Goal: Communication & Community: Ask a question

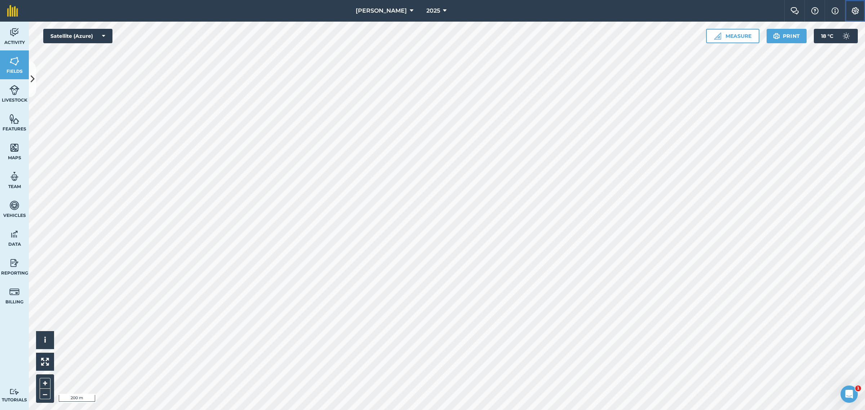
click at [855, 15] on button "Settings" at bounding box center [855, 11] width 20 height 22
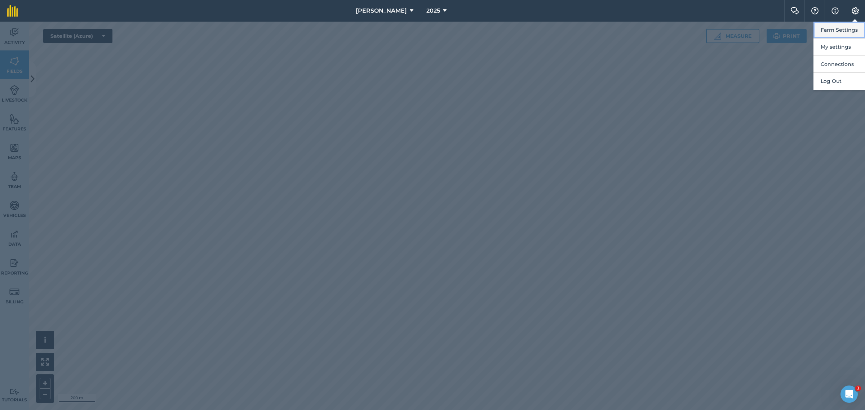
click at [845, 30] on button "Farm Settings" at bounding box center [840, 30] width 52 height 17
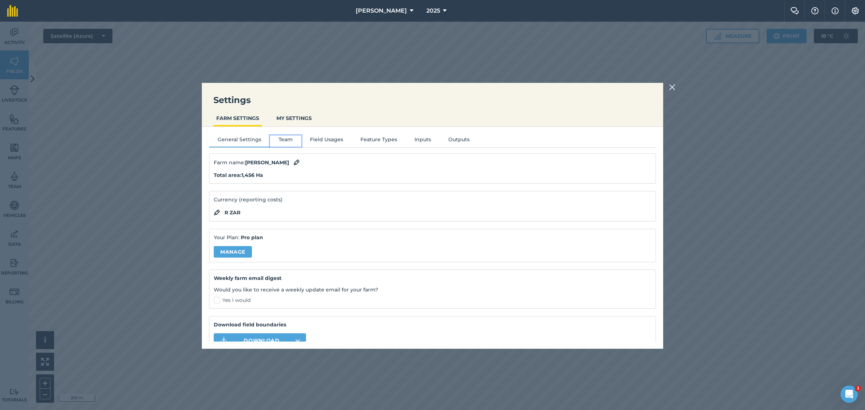
click at [289, 137] on button "Team" at bounding box center [285, 141] width 31 height 11
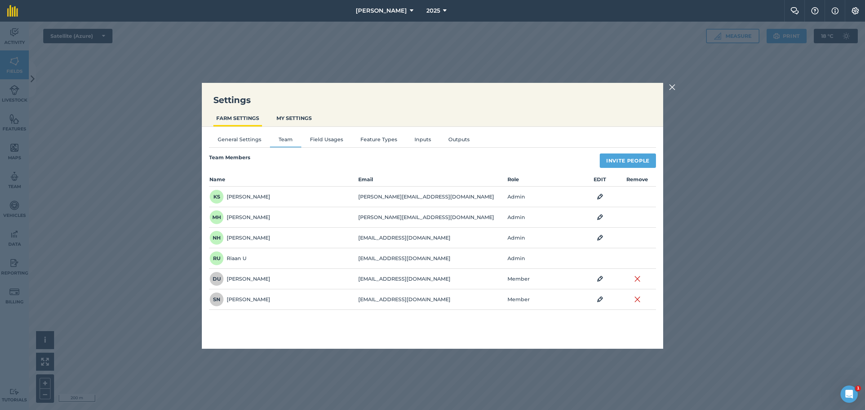
click at [672, 87] on img at bounding box center [672, 87] width 6 height 9
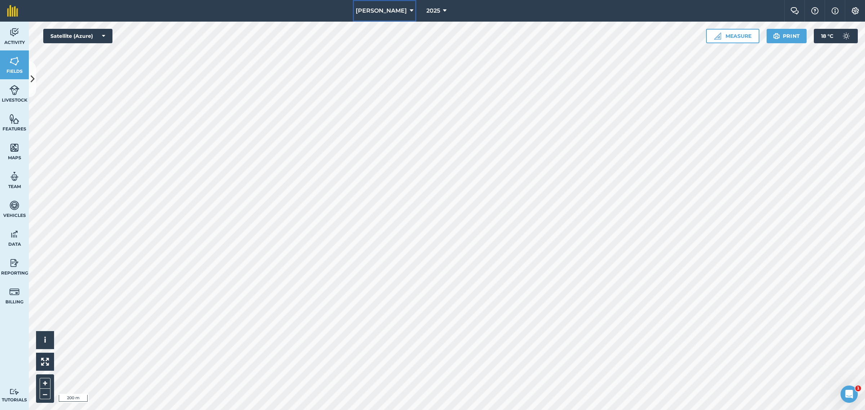
click at [410, 11] on icon at bounding box center [412, 10] width 4 height 9
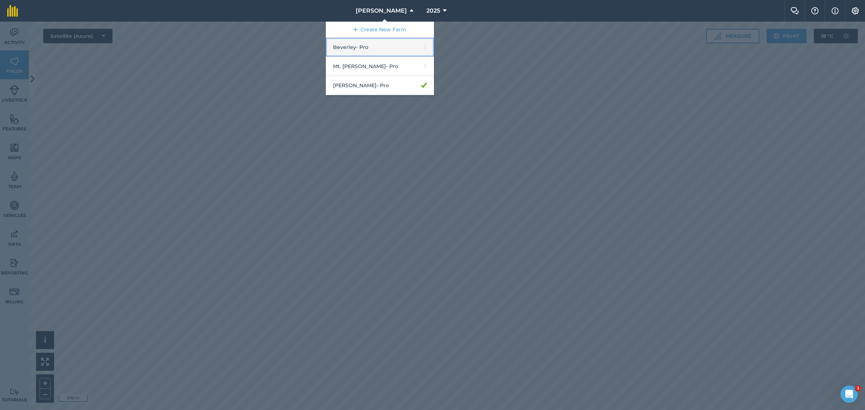
click at [381, 47] on link "Beverley - Pro" at bounding box center [380, 47] width 108 height 19
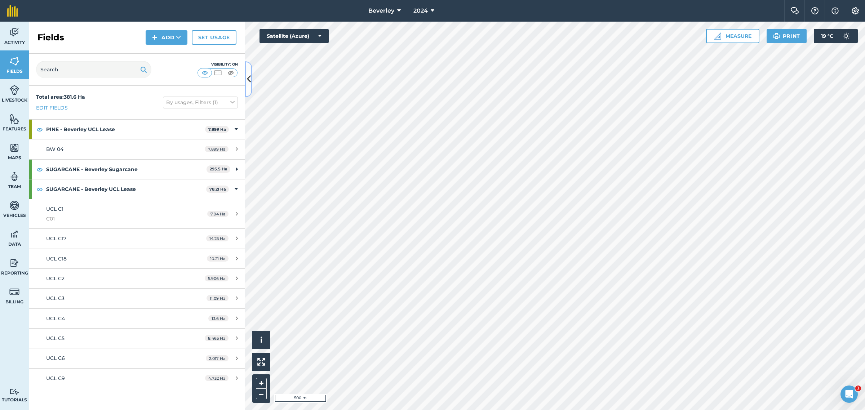
click at [251, 83] on button at bounding box center [248, 79] width 7 height 36
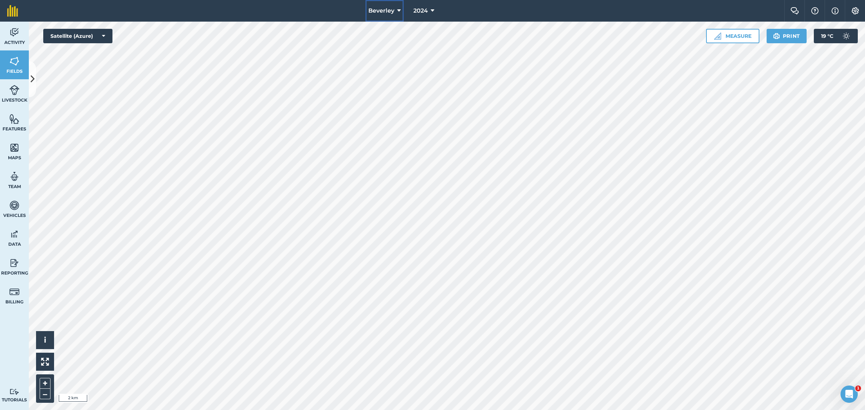
click at [398, 11] on icon at bounding box center [399, 10] width 4 height 9
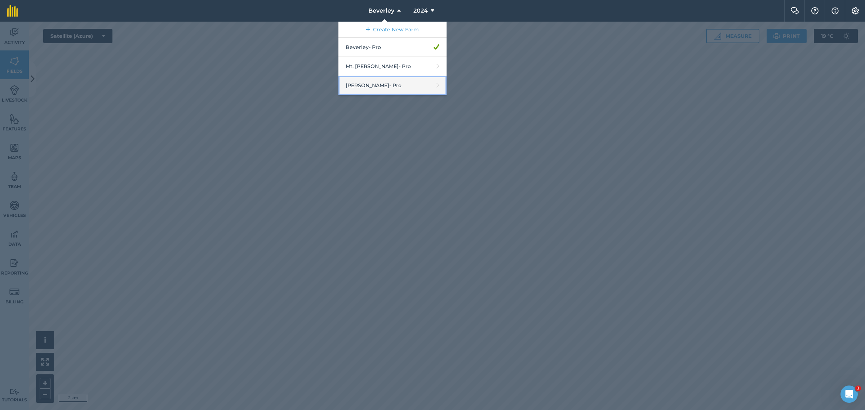
click at [373, 88] on link "[PERSON_NAME] - Pro" at bounding box center [393, 85] width 108 height 19
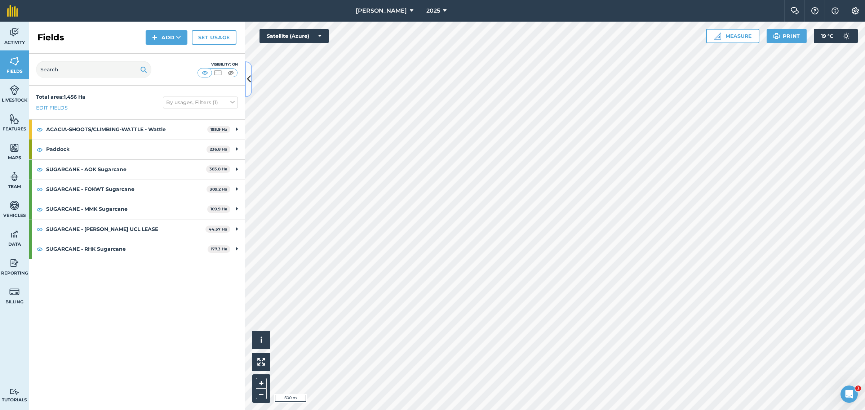
click at [248, 79] on icon at bounding box center [249, 79] width 4 height 13
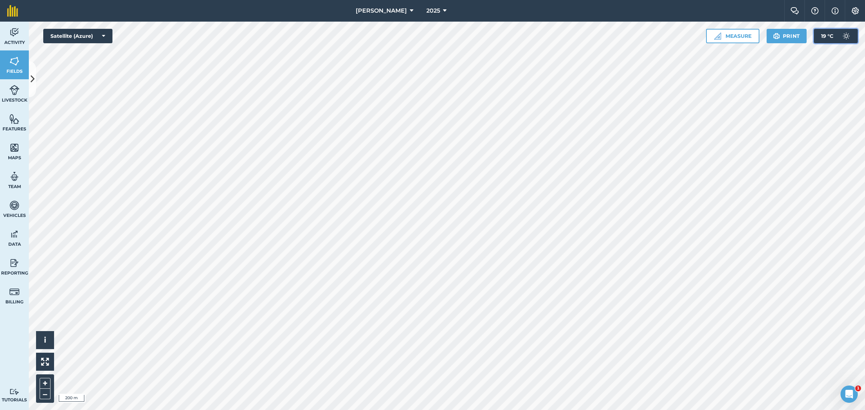
click at [846, 36] on img at bounding box center [846, 36] width 14 height 14
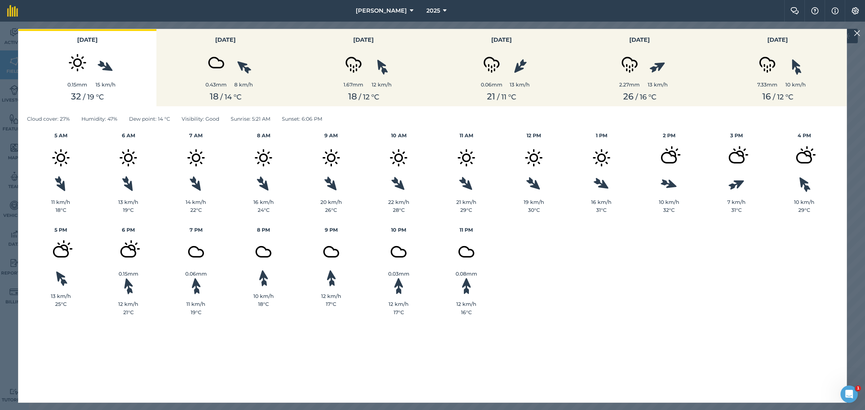
click at [858, 34] on img at bounding box center [857, 33] width 6 height 9
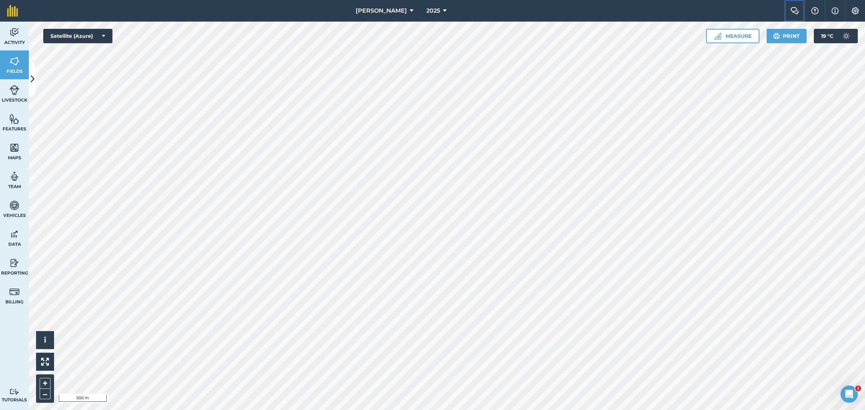
click at [794, 8] on img at bounding box center [795, 10] width 9 height 7
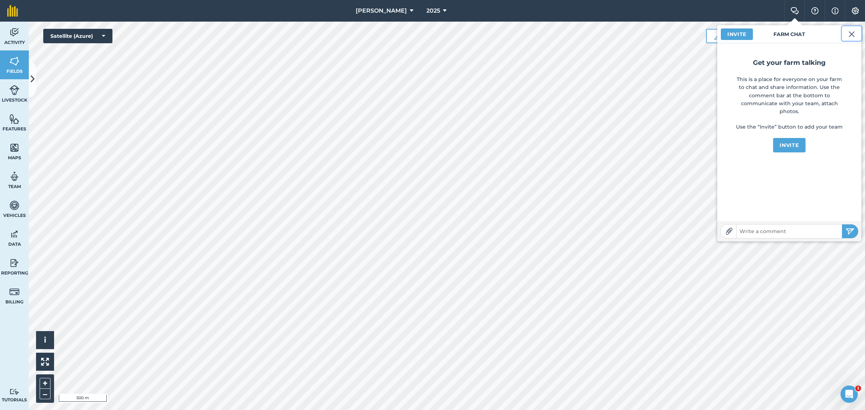
click at [851, 33] on img at bounding box center [852, 34] width 6 height 9
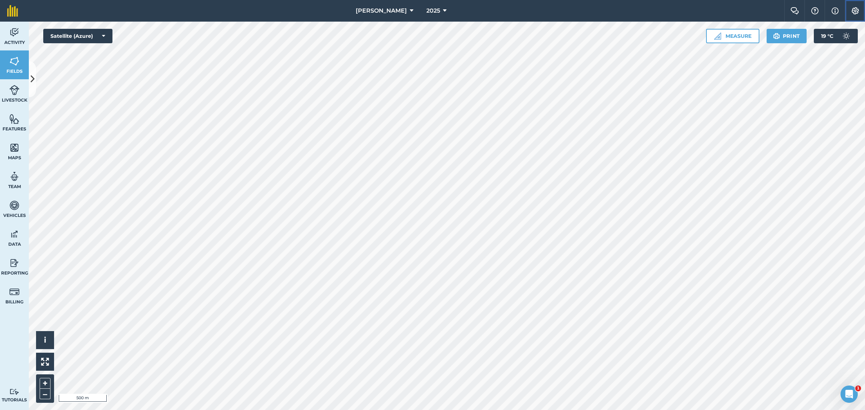
click at [852, 10] on img at bounding box center [855, 10] width 9 height 7
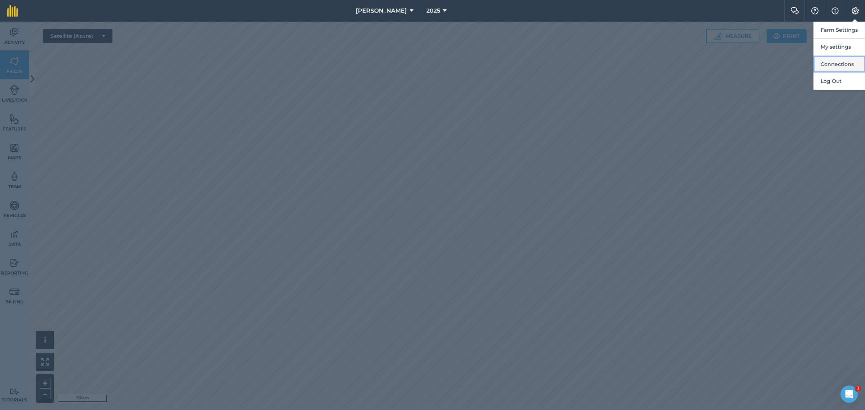
click at [837, 63] on button "Connections" at bounding box center [840, 64] width 52 height 17
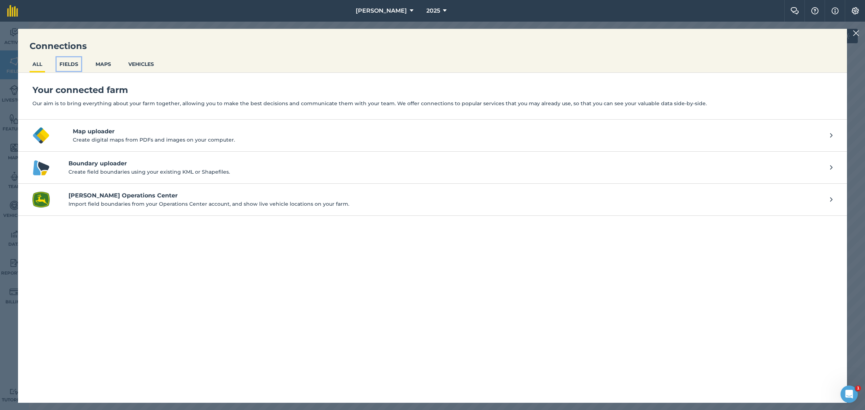
click at [71, 61] on button "FIELDS" at bounding box center [69, 64] width 25 height 14
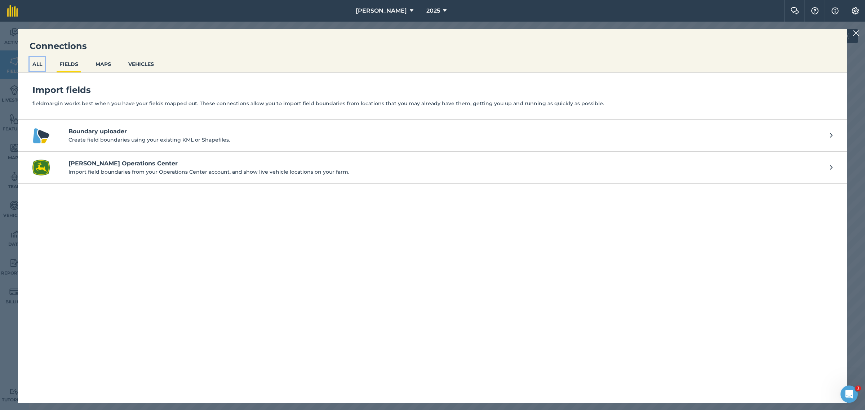
click at [39, 64] on button "ALL" at bounding box center [38, 64] width 16 height 14
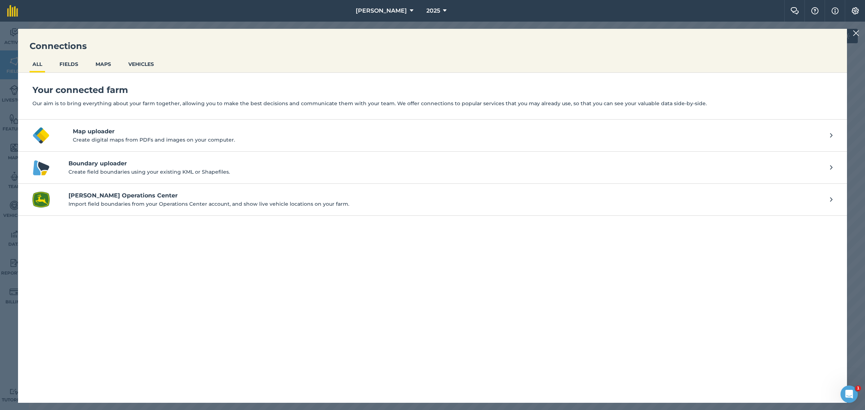
click at [118, 60] on ul "ALL FIELDS MAPS VEHICLES" at bounding box center [432, 65] width 829 height 16
click at [101, 64] on button "MAPS" at bounding box center [103, 64] width 21 height 14
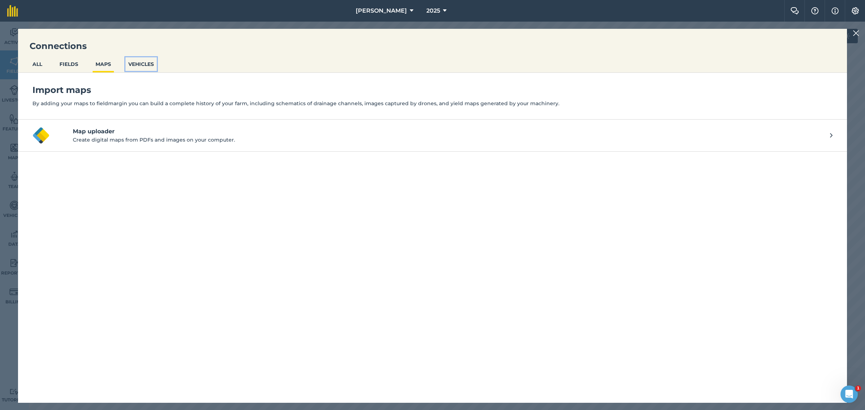
click at [148, 63] on button "VEHICLES" at bounding box center [140, 64] width 31 height 14
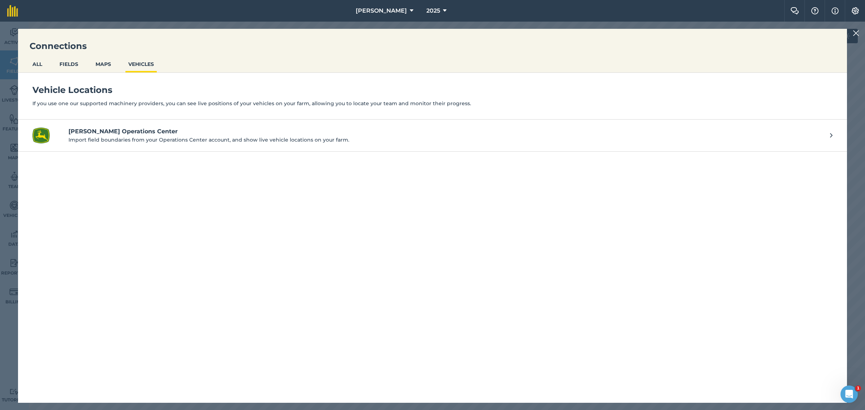
click at [855, 32] on img at bounding box center [856, 33] width 6 height 9
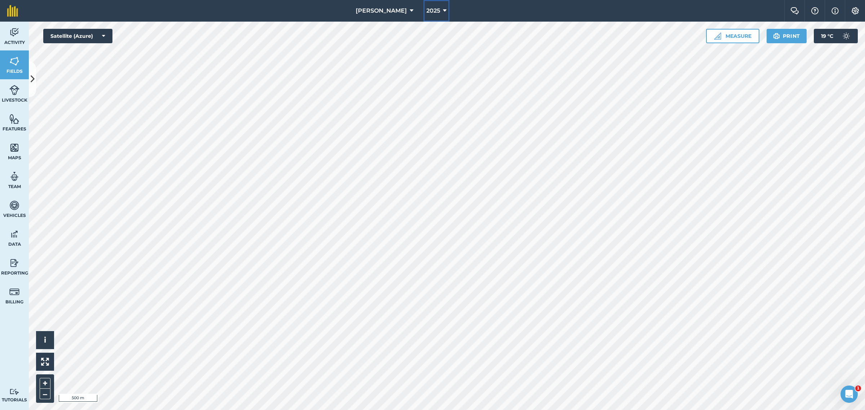
click at [442, 8] on button "2025" at bounding box center [437, 11] width 26 height 22
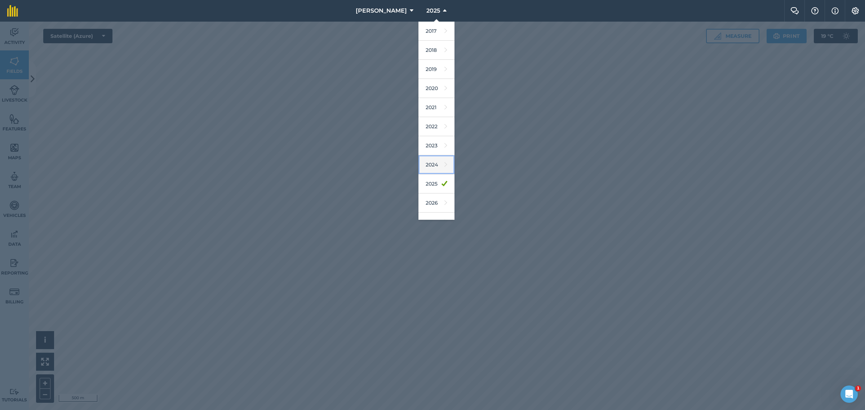
click at [430, 163] on link "2024" at bounding box center [437, 164] width 36 height 19
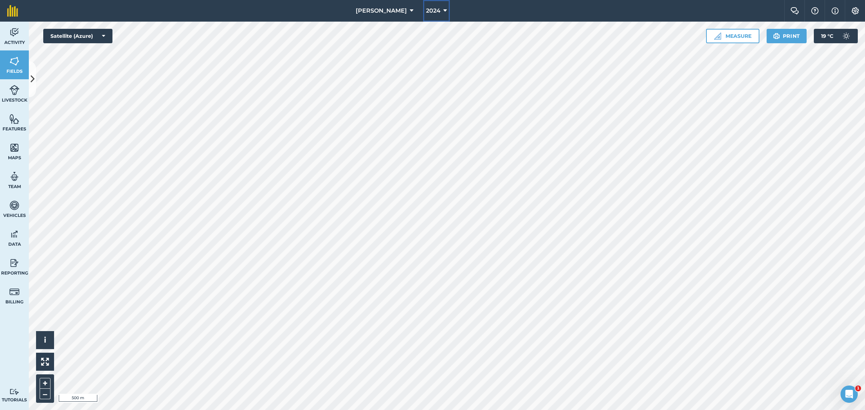
click at [444, 11] on button "2024" at bounding box center [436, 11] width 27 height 22
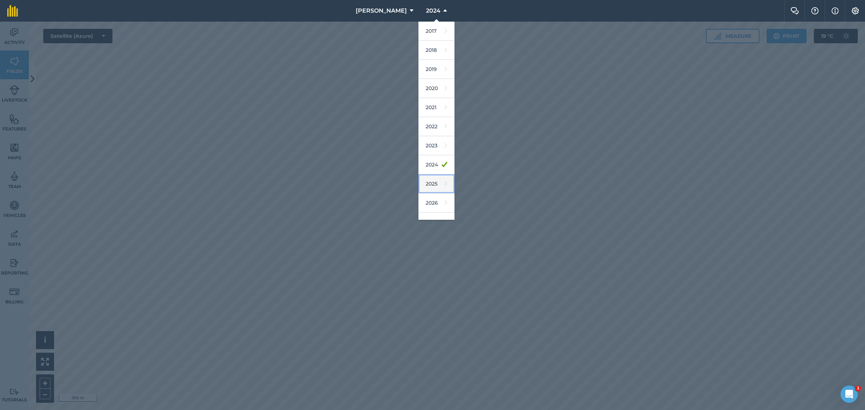
click at [429, 184] on link "2025" at bounding box center [437, 183] width 36 height 19
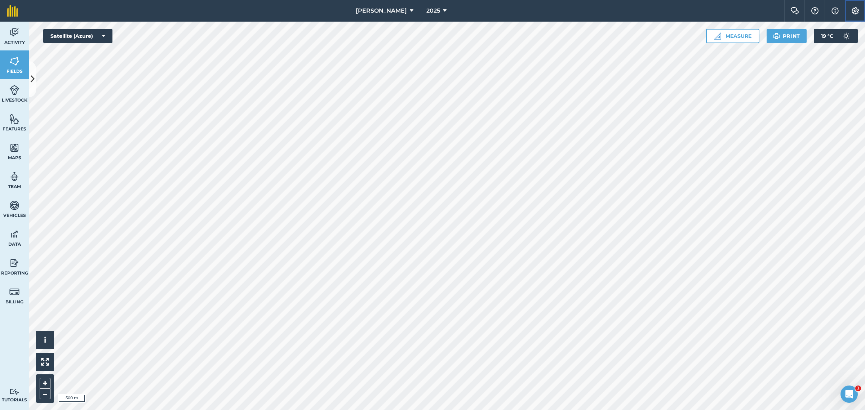
click at [855, 11] on img at bounding box center [855, 10] width 9 height 7
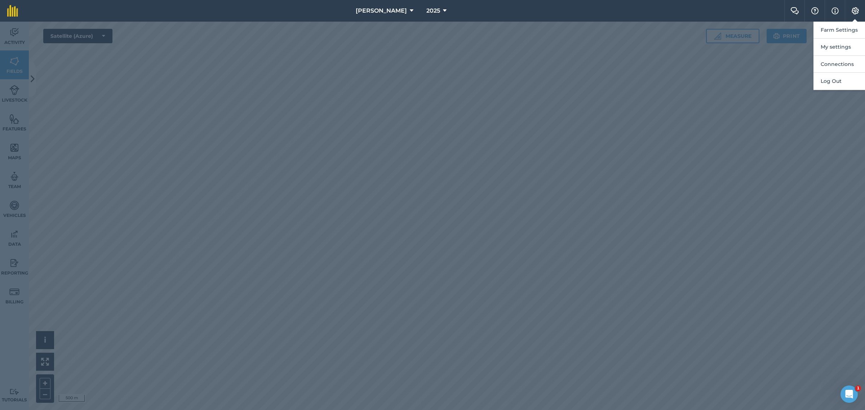
click at [483, 203] on div at bounding box center [432, 216] width 865 height 389
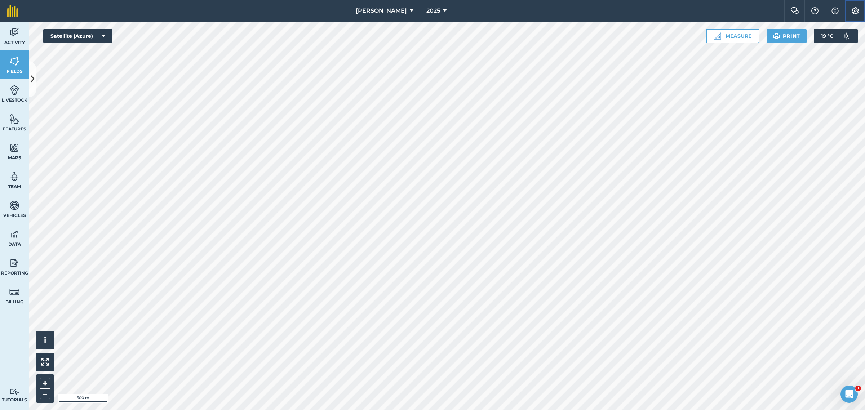
click at [858, 10] on img at bounding box center [855, 10] width 9 height 7
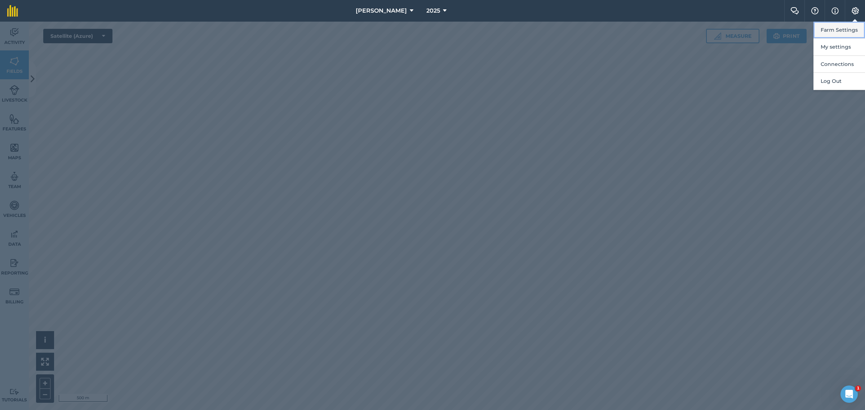
click at [839, 31] on button "Farm Settings" at bounding box center [840, 30] width 52 height 17
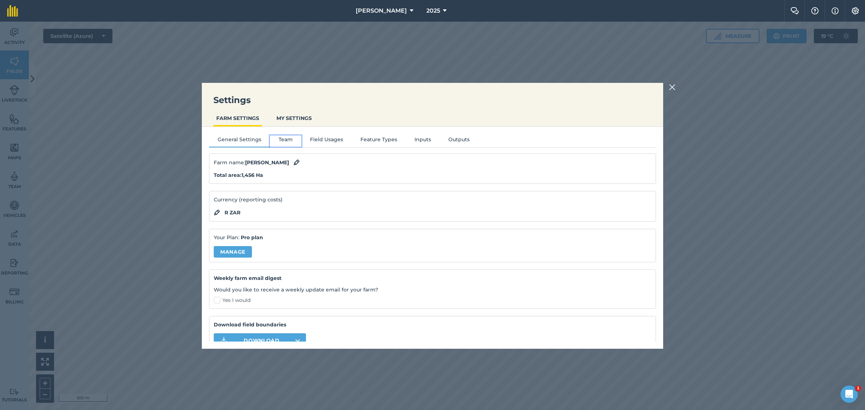
click at [282, 140] on button "Team" at bounding box center [285, 141] width 31 height 11
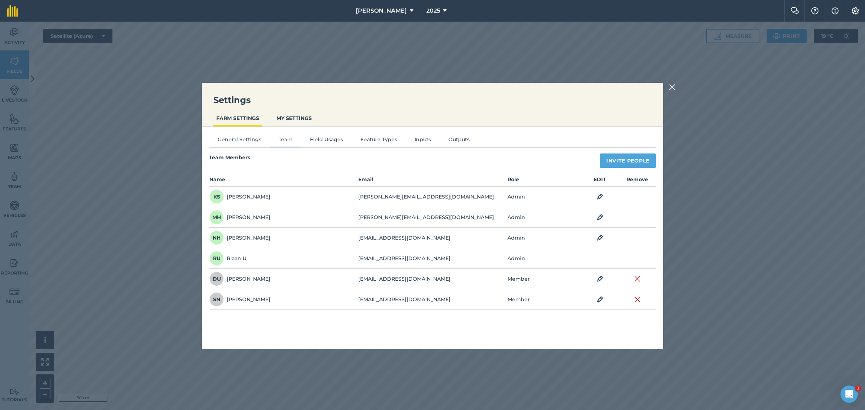
click at [285, 278] on td "DU [PERSON_NAME]" at bounding box center [283, 279] width 149 height 21
click at [600, 259] on td at bounding box center [599, 258] width 37 height 21
click at [637, 300] on img at bounding box center [637, 299] width 6 height 9
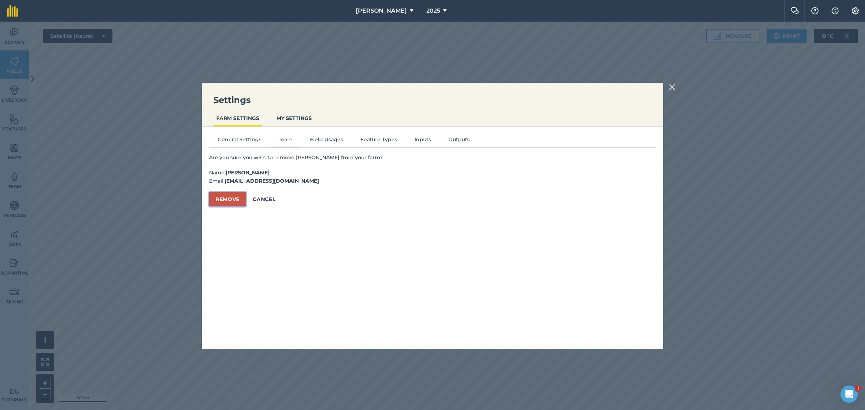
click at [223, 198] on button "Remove" at bounding box center [227, 199] width 37 height 14
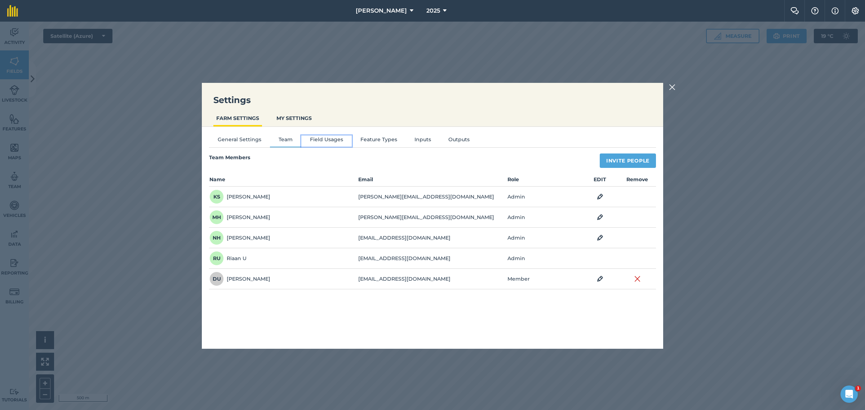
click at [325, 140] on button "Field Usages" at bounding box center [326, 141] width 50 height 11
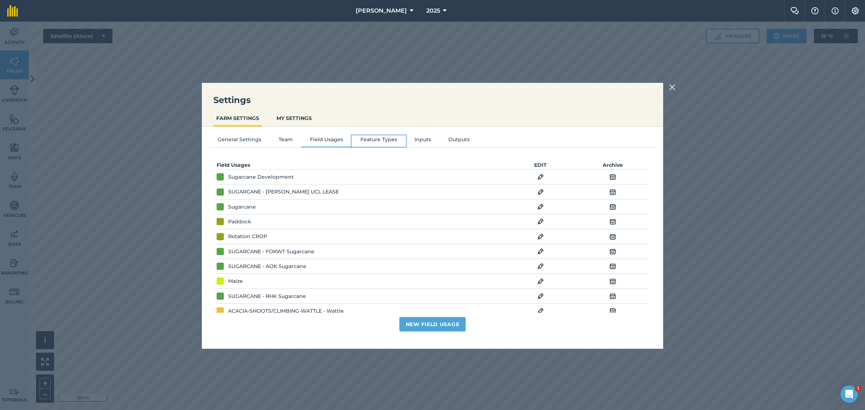
click at [391, 141] on button "Feature Types" at bounding box center [379, 141] width 54 height 11
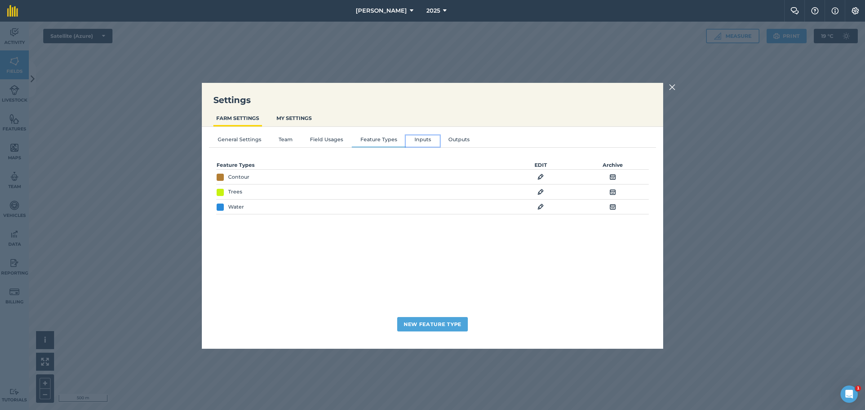
click at [433, 141] on button "Inputs" at bounding box center [423, 141] width 34 height 11
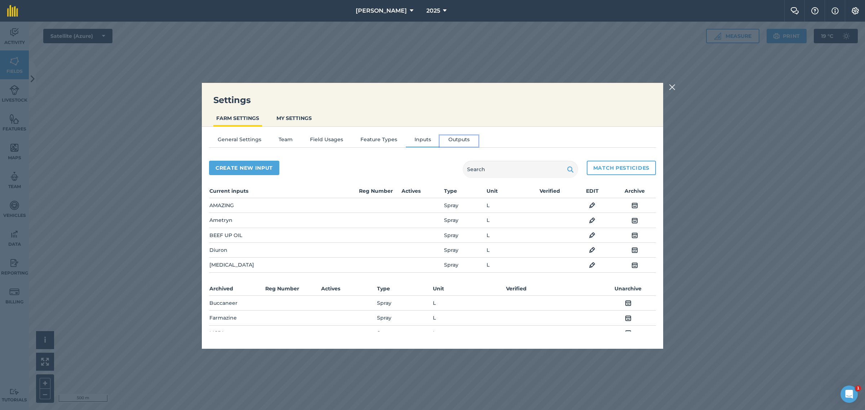
click at [450, 140] on button "Outputs" at bounding box center [459, 141] width 39 height 11
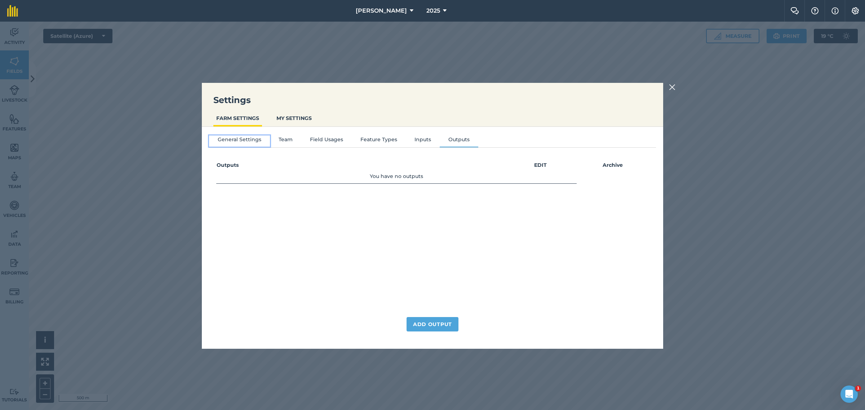
click at [235, 136] on button "General Settings" at bounding box center [239, 141] width 61 height 11
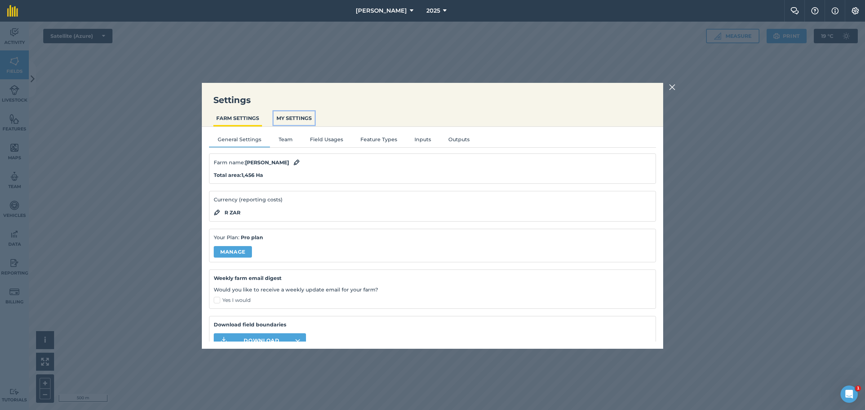
click at [289, 116] on button "MY SETTINGS" at bounding box center [294, 118] width 41 height 14
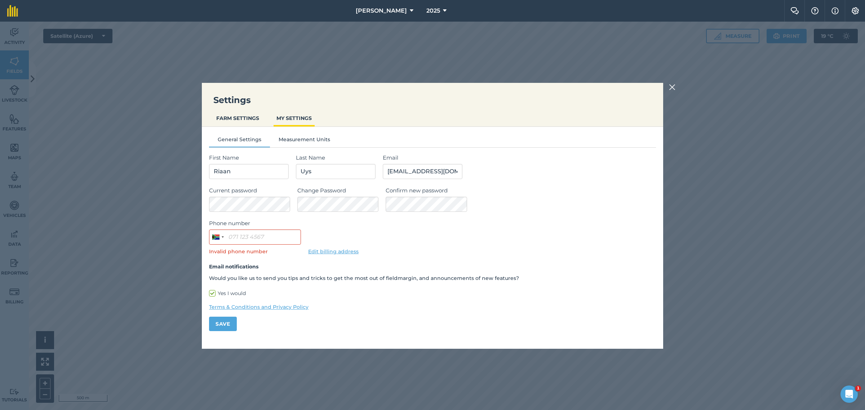
click at [674, 88] on img at bounding box center [672, 87] width 6 height 9
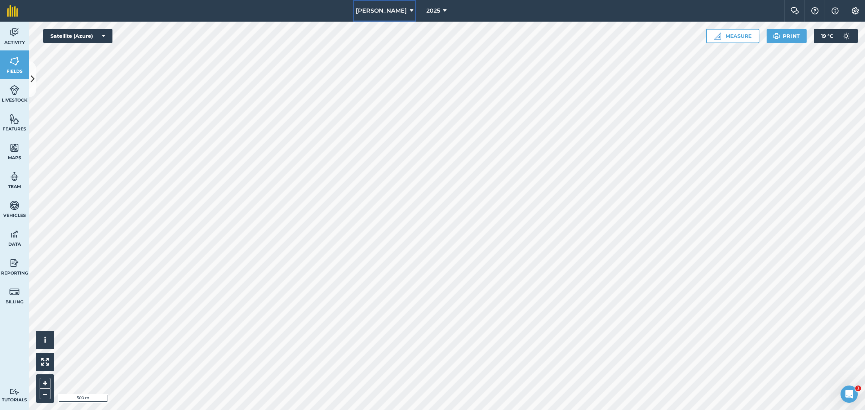
click at [404, 10] on button "[PERSON_NAME]" at bounding box center [384, 11] width 63 height 22
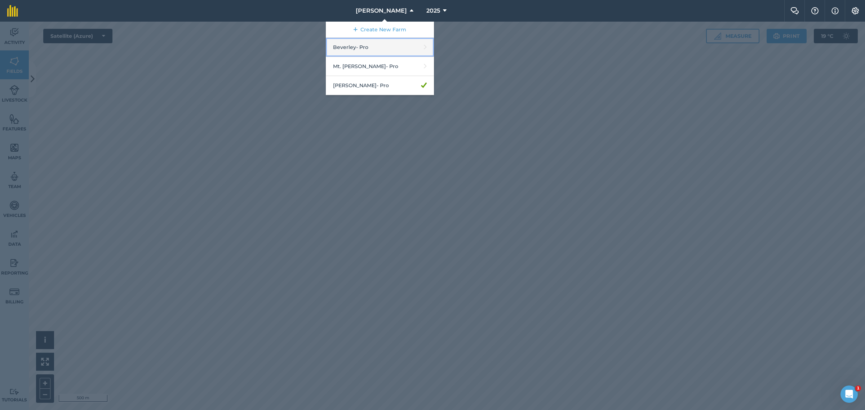
click at [381, 47] on link "Beverley - Pro" at bounding box center [380, 47] width 108 height 19
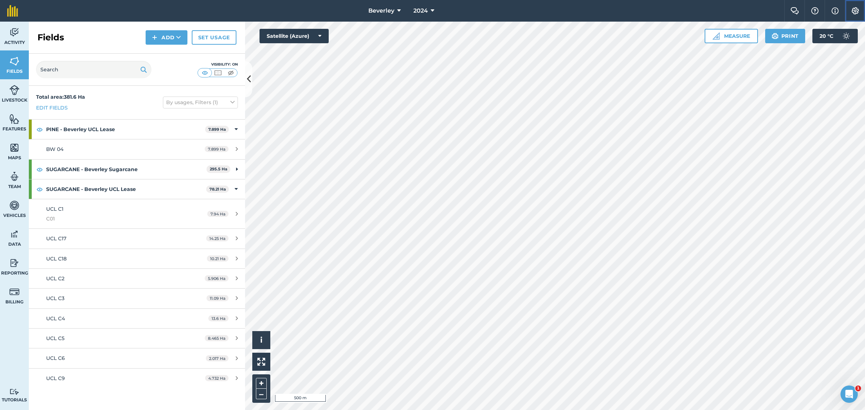
drag, startPoint x: 855, startPoint y: 9, endPoint x: 854, endPoint y: 15, distance: 5.4
click at [855, 9] on img at bounding box center [855, 10] width 9 height 7
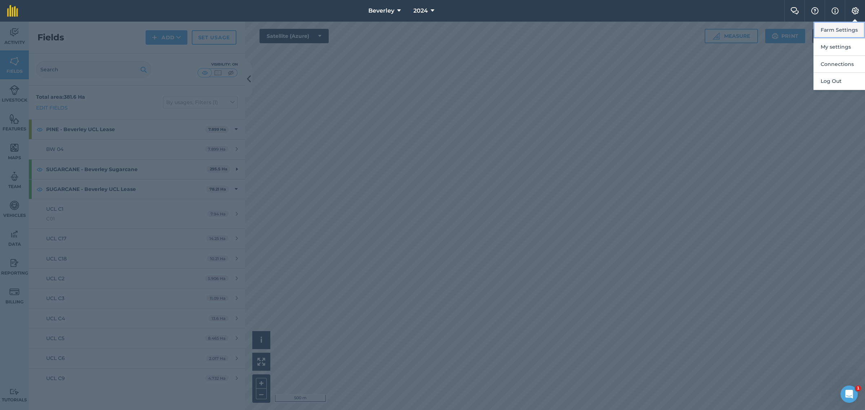
click at [836, 30] on button "Farm Settings" at bounding box center [840, 30] width 52 height 17
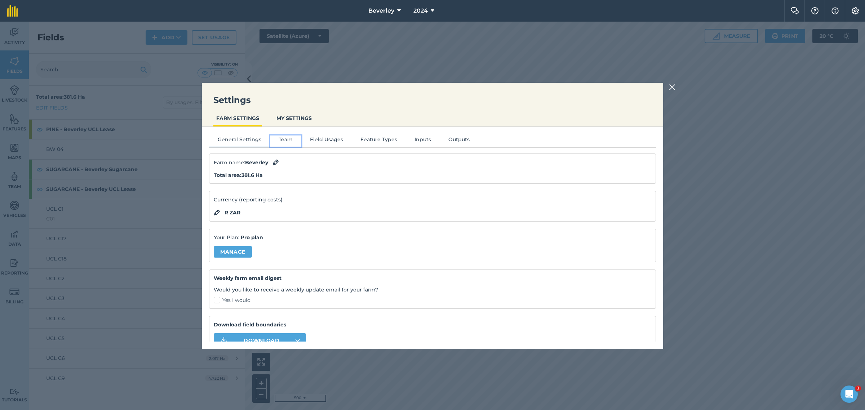
click at [284, 140] on button "Team" at bounding box center [285, 141] width 31 height 11
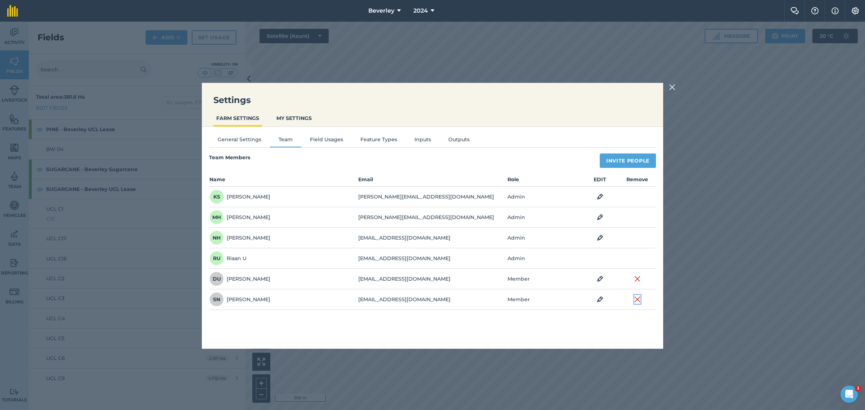
click at [639, 300] on img at bounding box center [637, 299] width 6 height 9
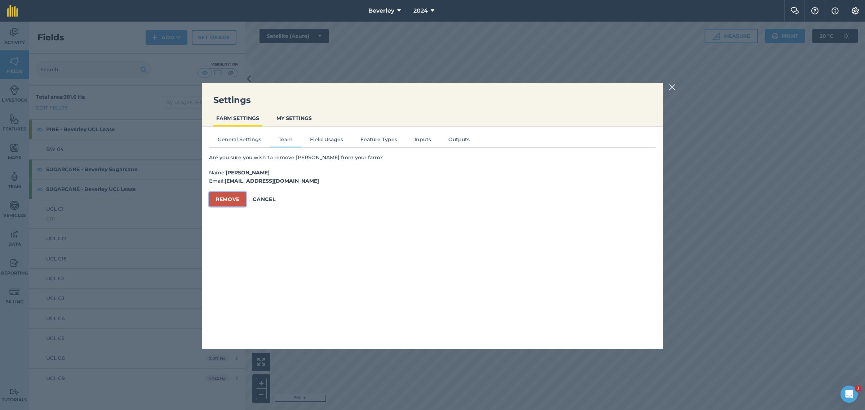
click at [224, 201] on button "Remove" at bounding box center [227, 199] width 37 height 14
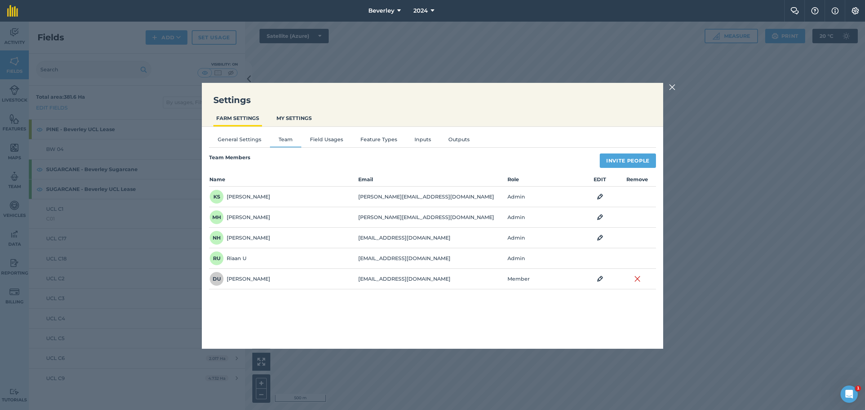
click at [672, 88] on img at bounding box center [672, 87] width 6 height 9
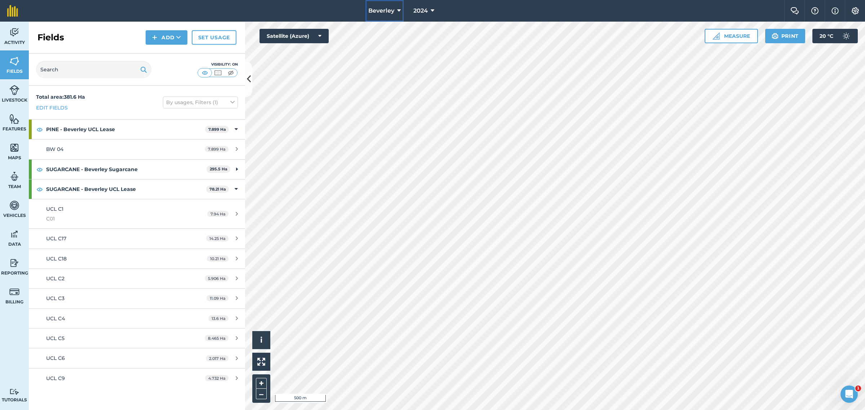
click at [399, 12] on icon at bounding box center [399, 10] width 4 height 9
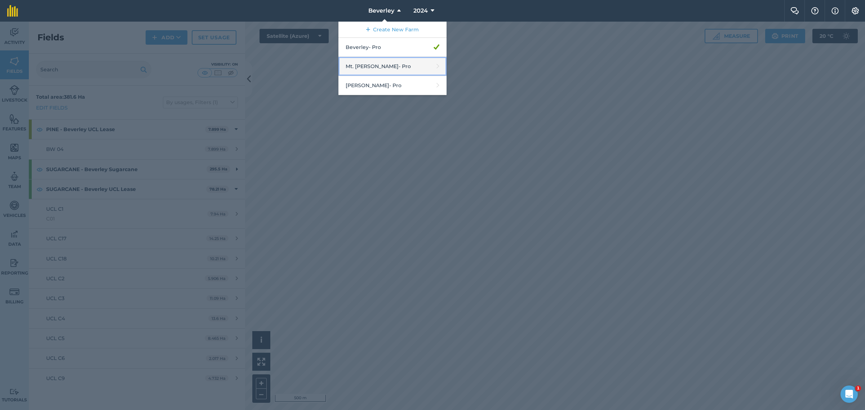
click at [391, 69] on link "Mt. [PERSON_NAME] - Pro" at bounding box center [393, 66] width 108 height 19
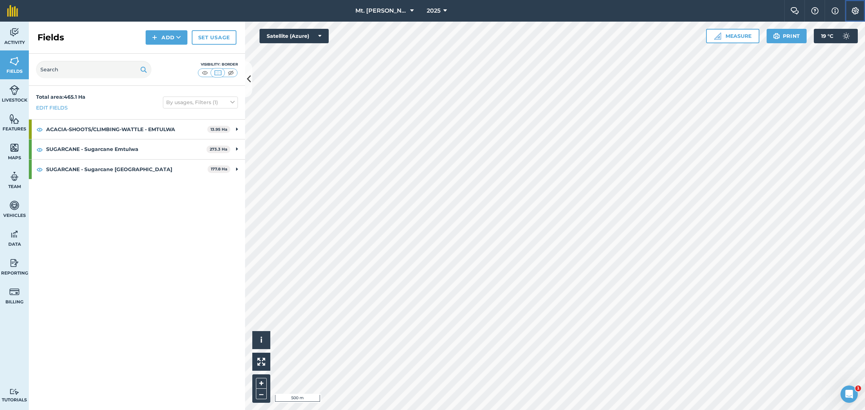
click at [855, 8] on img at bounding box center [855, 10] width 9 height 7
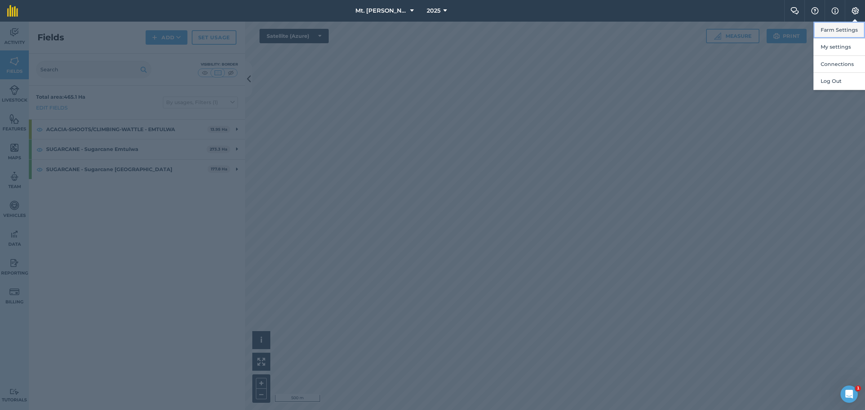
click at [841, 28] on button "Farm Settings" at bounding box center [840, 30] width 52 height 17
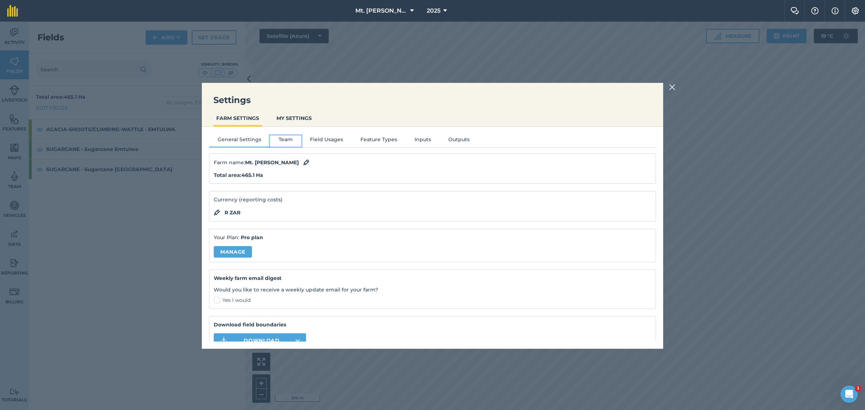
click at [288, 140] on button "Team" at bounding box center [285, 141] width 31 height 11
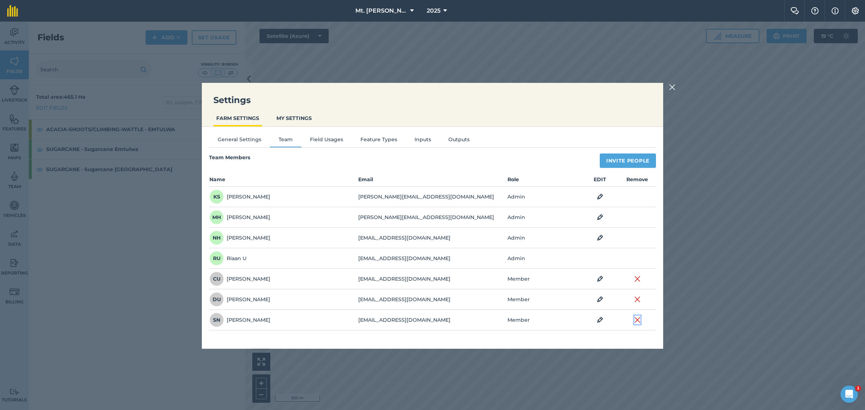
click at [638, 323] on img at bounding box center [637, 320] width 6 height 9
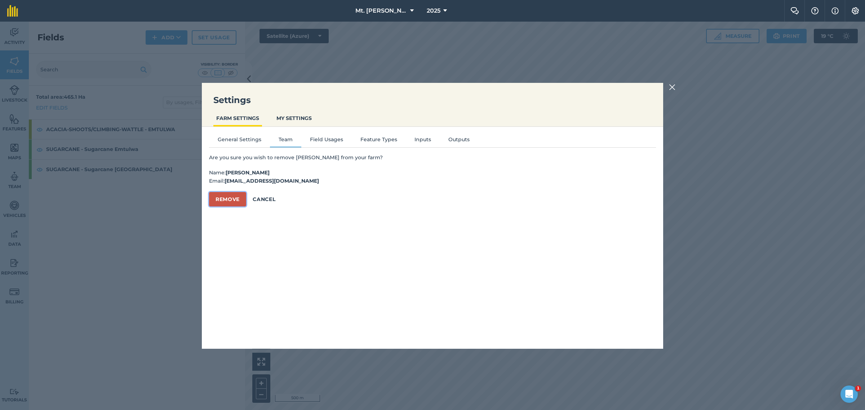
click at [227, 196] on button "Remove" at bounding box center [227, 199] width 37 height 14
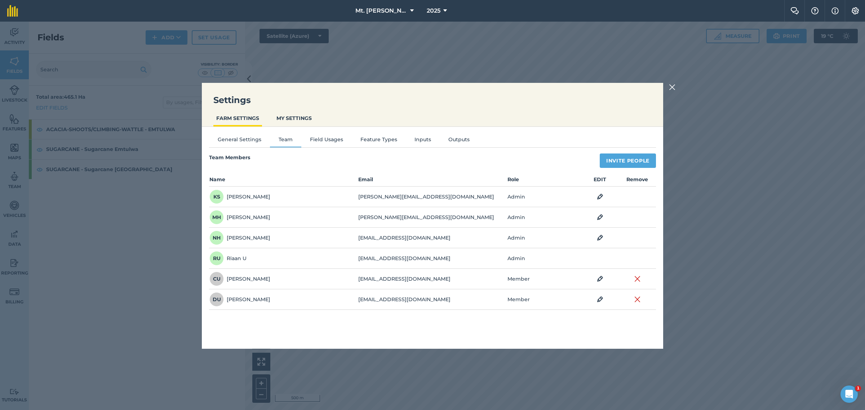
click at [672, 87] on img at bounding box center [672, 87] width 6 height 9
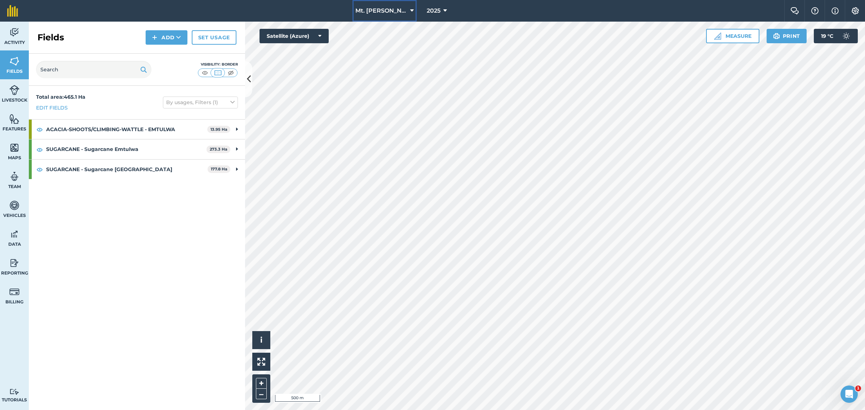
click at [410, 10] on icon at bounding box center [412, 10] width 4 height 9
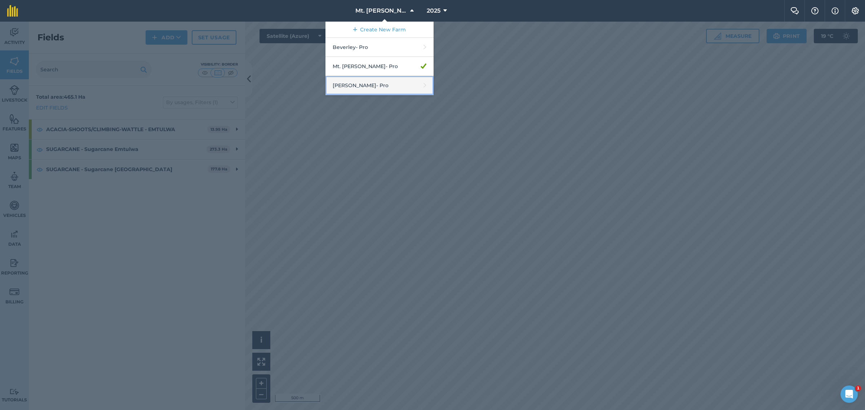
click at [411, 85] on link "[PERSON_NAME] - Pro" at bounding box center [380, 85] width 108 height 19
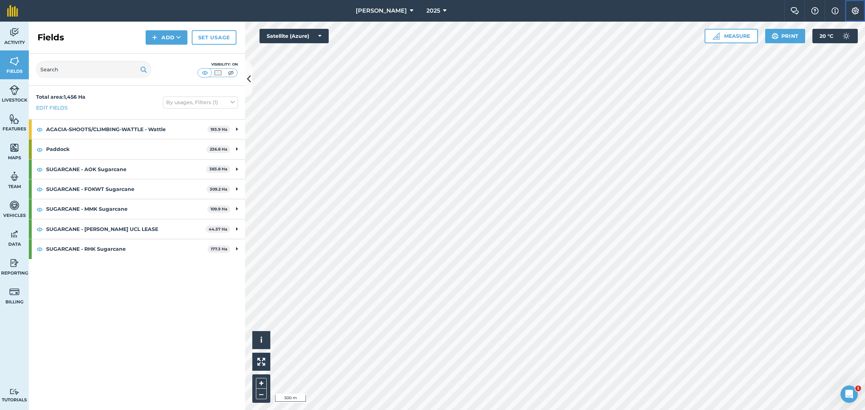
click at [855, 10] on img at bounding box center [855, 10] width 9 height 7
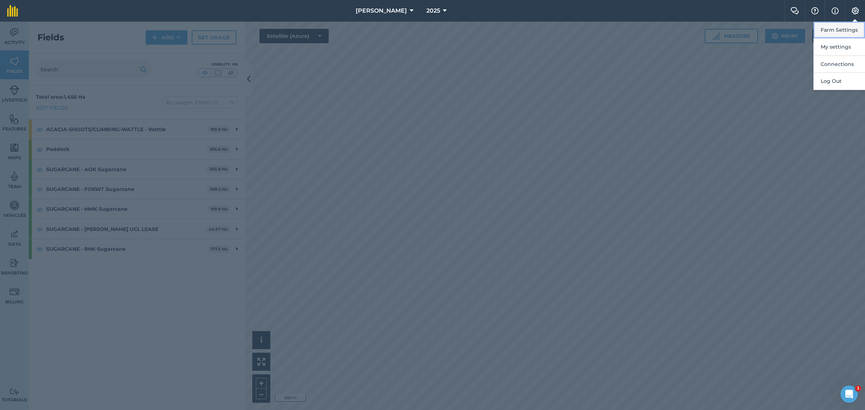
click at [836, 30] on button "Farm Settings" at bounding box center [840, 30] width 52 height 17
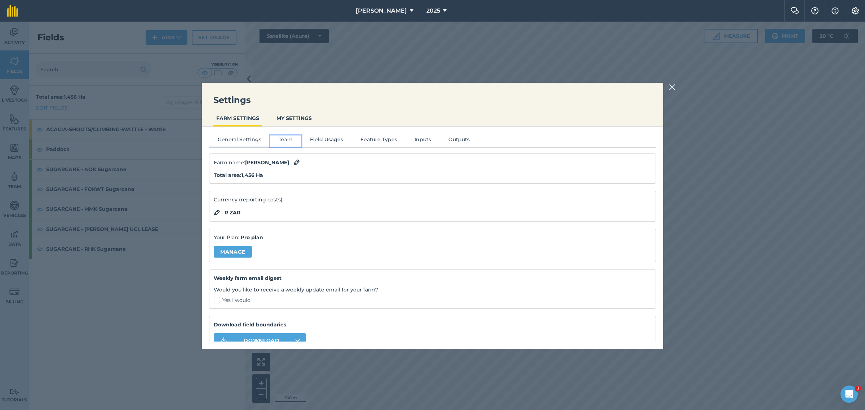
click at [288, 141] on button "Team" at bounding box center [285, 141] width 31 height 11
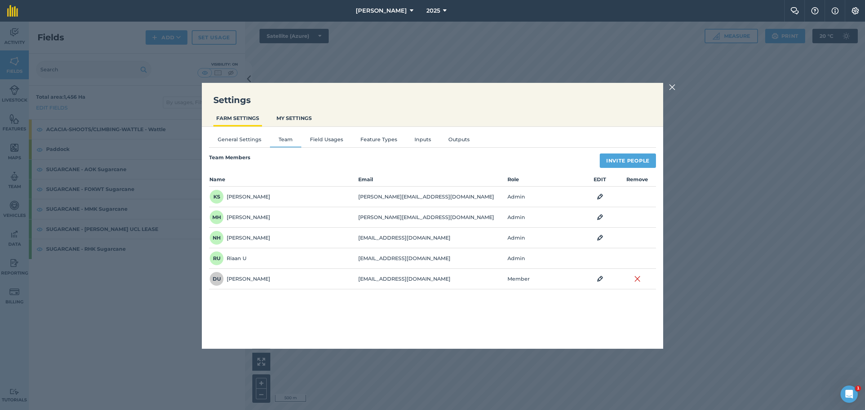
click at [673, 87] on img at bounding box center [672, 87] width 6 height 9
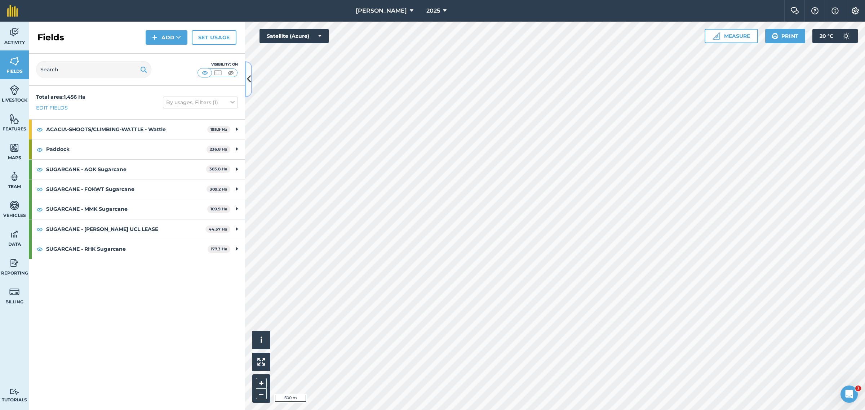
click at [250, 77] on icon at bounding box center [249, 79] width 4 height 13
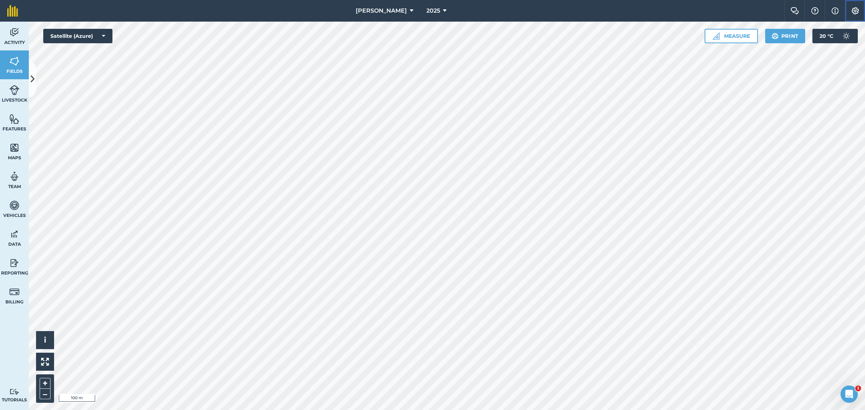
click at [856, 12] on img at bounding box center [855, 10] width 9 height 7
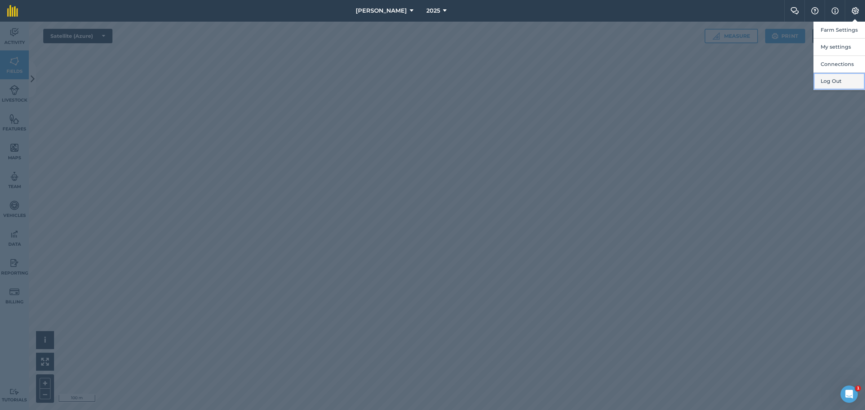
click at [831, 81] on button "Log Out" at bounding box center [840, 81] width 52 height 17
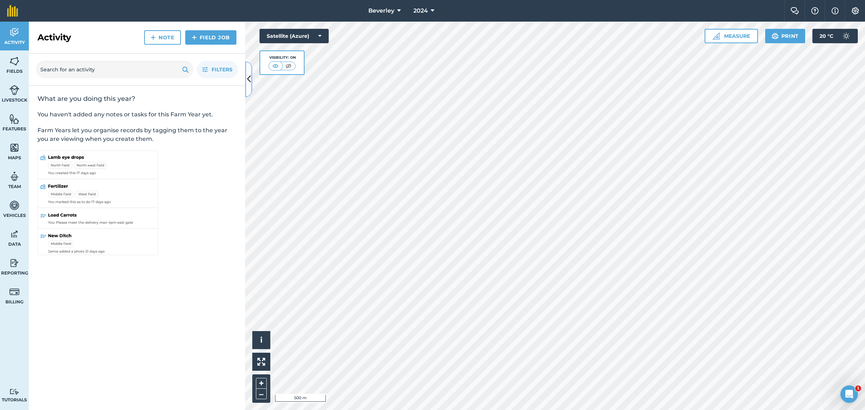
click at [247, 81] on icon at bounding box center [249, 79] width 4 height 13
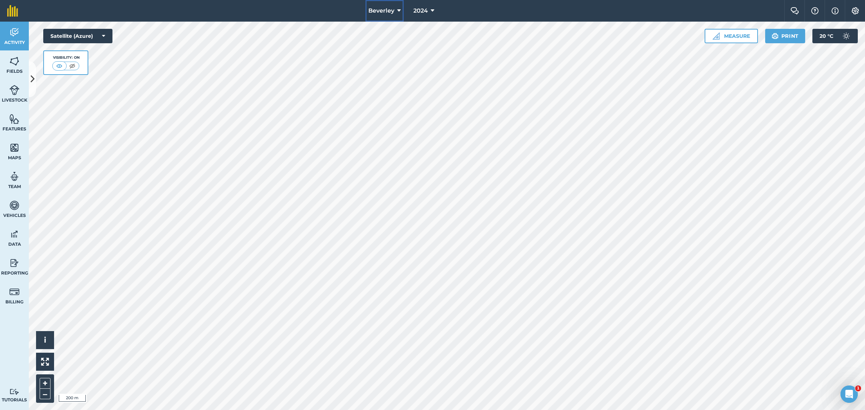
click at [397, 8] on icon at bounding box center [399, 10] width 4 height 9
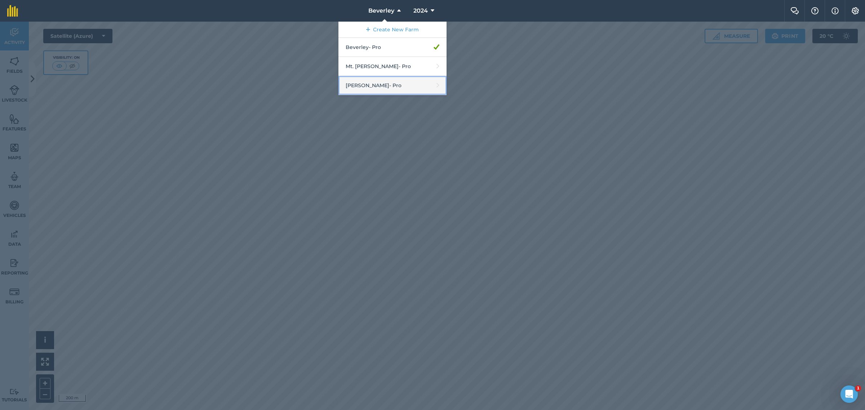
click at [384, 81] on link "[PERSON_NAME] - Pro" at bounding box center [393, 85] width 108 height 19
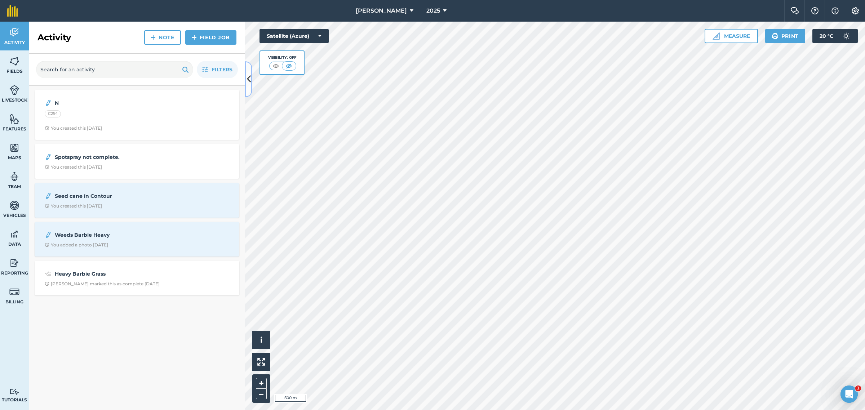
click at [249, 79] on icon at bounding box center [249, 79] width 4 height 13
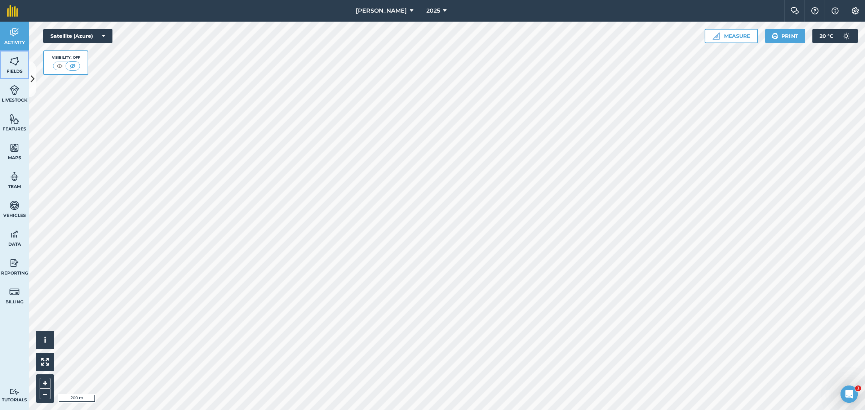
click at [17, 61] on img at bounding box center [14, 61] width 10 height 11
click at [845, 390] on icon "Open Intercom Messenger" at bounding box center [848, 394] width 12 height 12
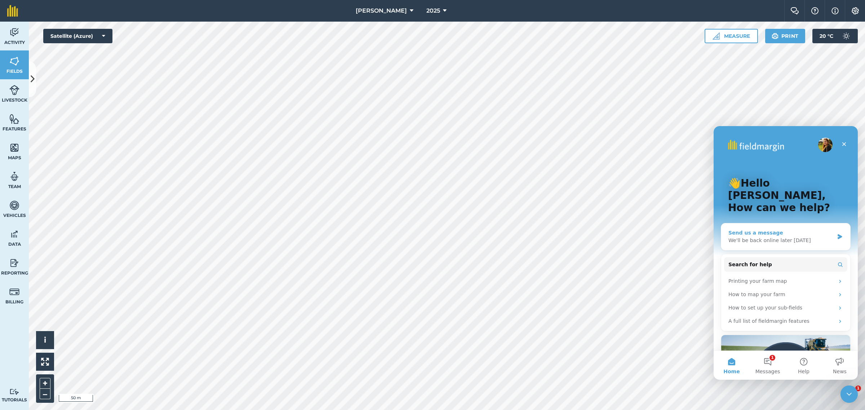
click at [787, 237] on div "We'll be back online later today" at bounding box center [782, 241] width 106 height 8
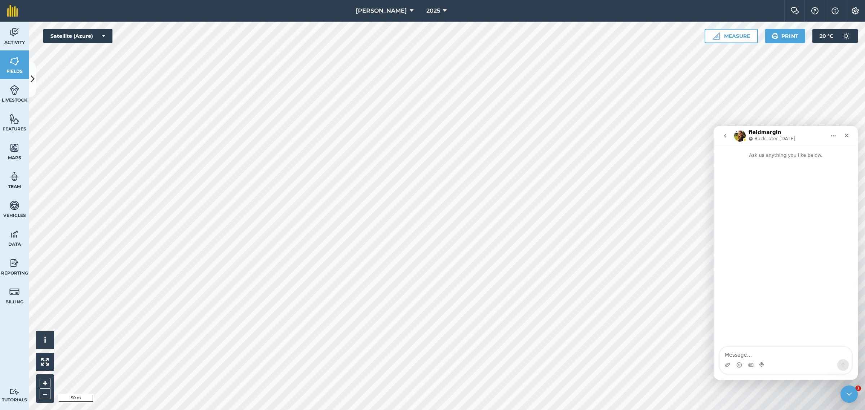
click at [775, 354] on textarea "Message…" at bounding box center [786, 353] width 132 height 12
type textarea "Good day"
type textarea "Please assist."
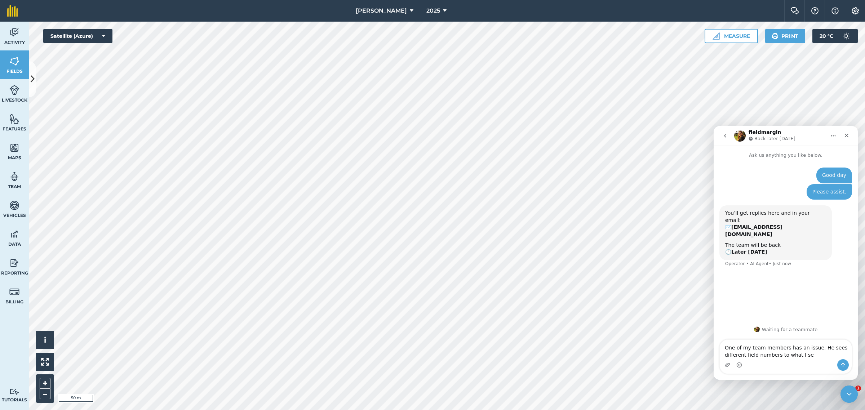
type textarea "One of my team members has an issue. He sees different field numbers to what I …"
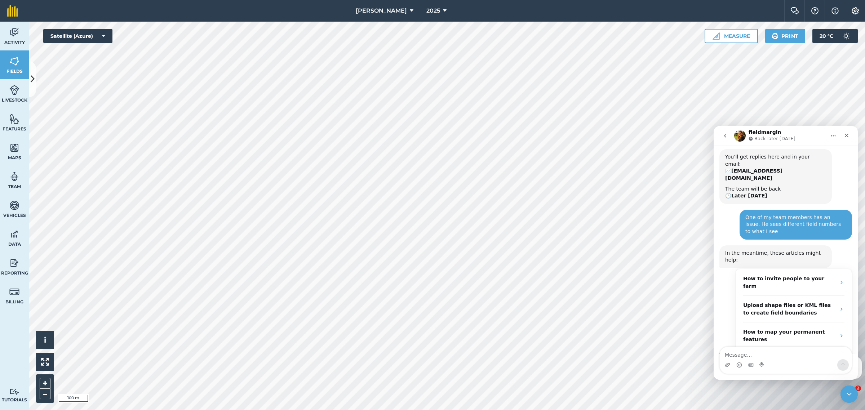
scroll to position [61, 0]
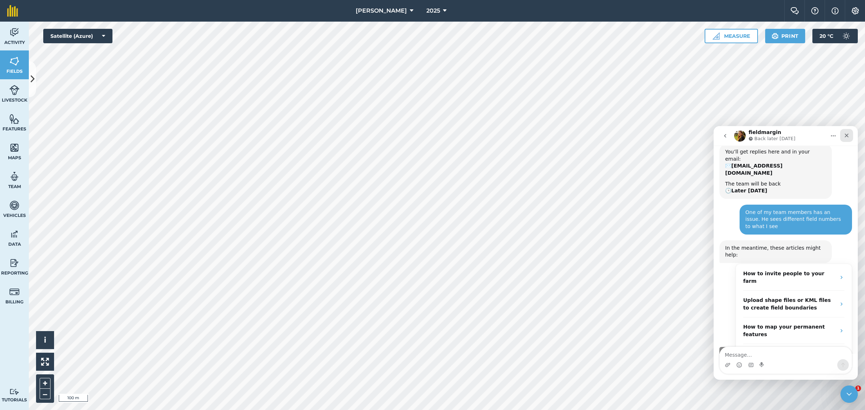
click at [848, 134] on icon "Close" at bounding box center [847, 136] width 6 height 6
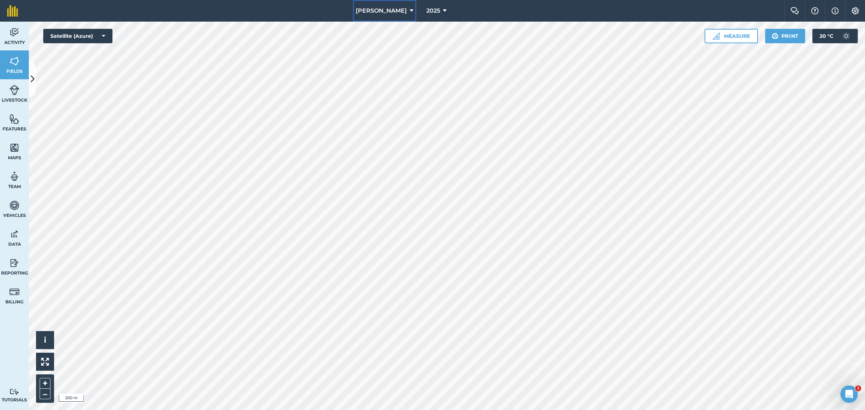
click at [397, 8] on span "[PERSON_NAME]" at bounding box center [381, 10] width 51 height 9
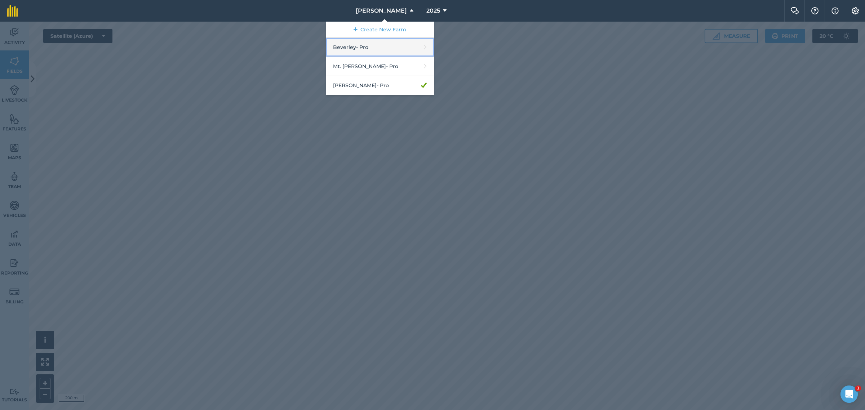
click at [372, 45] on link "Beverley - Pro" at bounding box center [380, 47] width 108 height 19
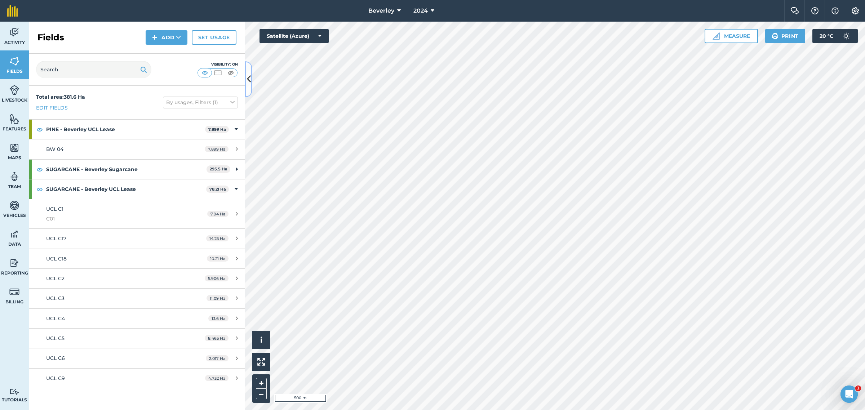
click at [249, 80] on icon at bounding box center [249, 79] width 4 height 13
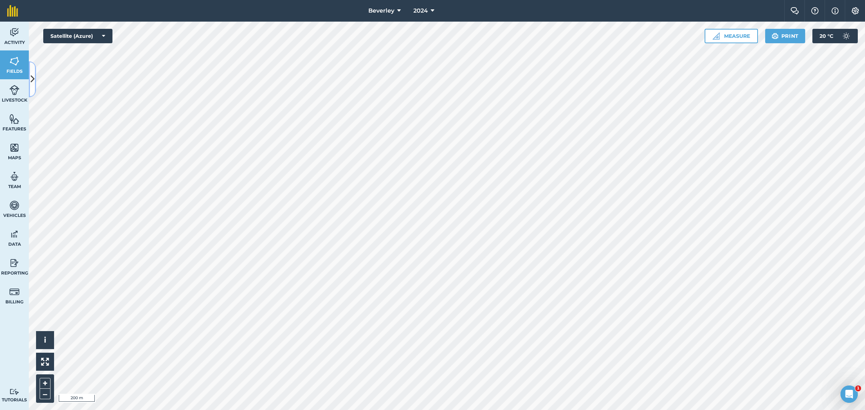
drag, startPoint x: 31, startPoint y: 79, endPoint x: 36, endPoint y: 79, distance: 4.7
click at [34, 79] on icon at bounding box center [33, 79] width 4 height 13
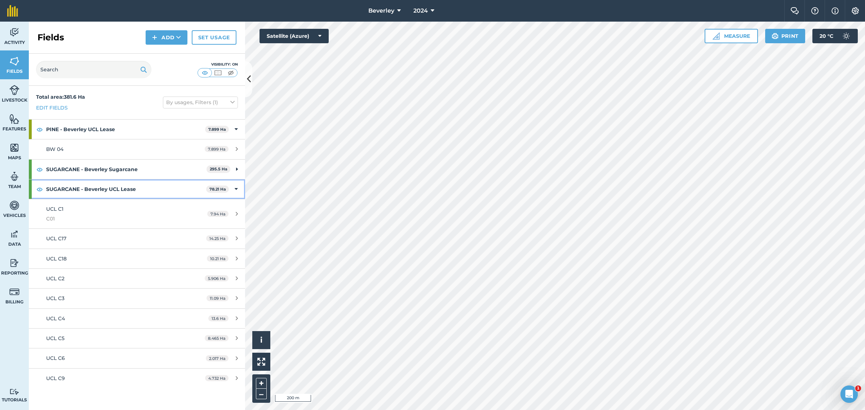
click at [236, 188] on icon at bounding box center [236, 189] width 3 height 8
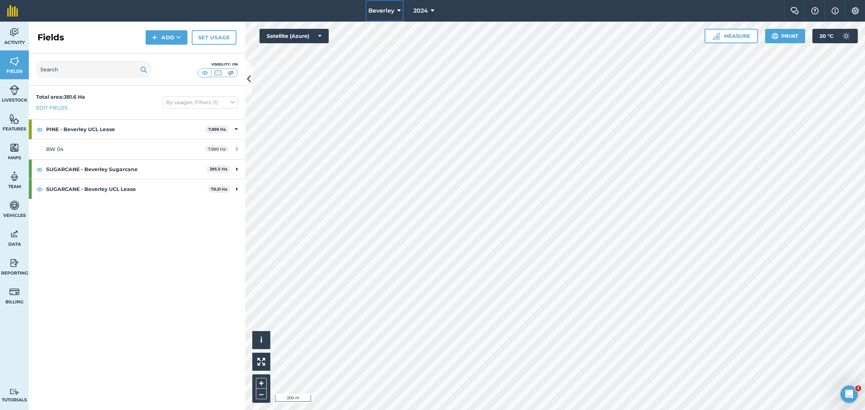
click at [395, 12] on button "Beverley" at bounding box center [385, 11] width 38 height 22
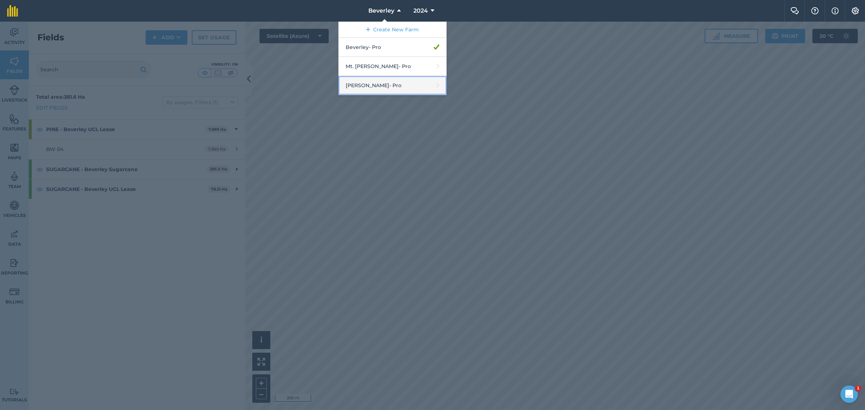
click at [381, 83] on link "[PERSON_NAME] - Pro" at bounding box center [393, 85] width 108 height 19
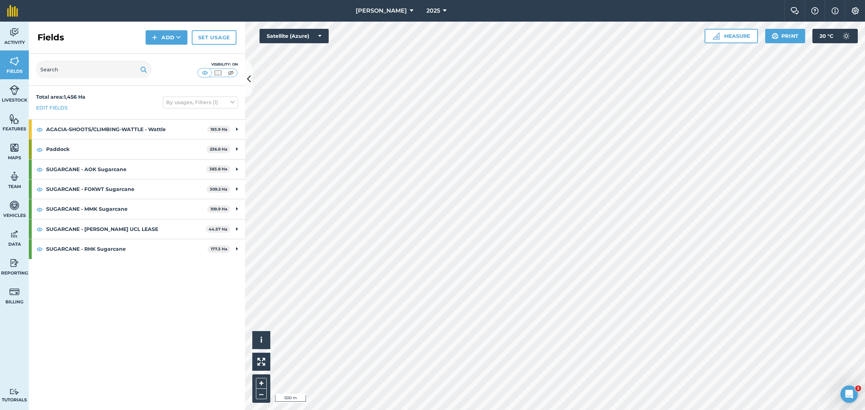
click at [243, 77] on div "Visibility: On" at bounding box center [137, 70] width 216 height 32
click at [249, 78] on icon at bounding box center [249, 79] width 4 height 13
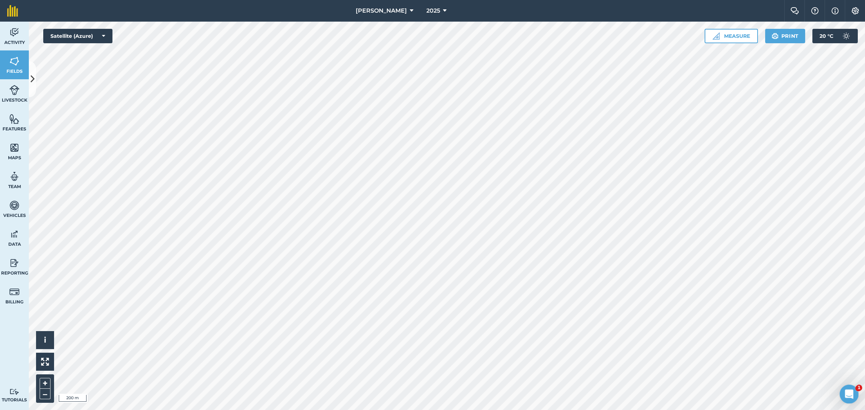
click at [851, 395] on icon "Open Intercom Messenger" at bounding box center [848, 394] width 12 height 12
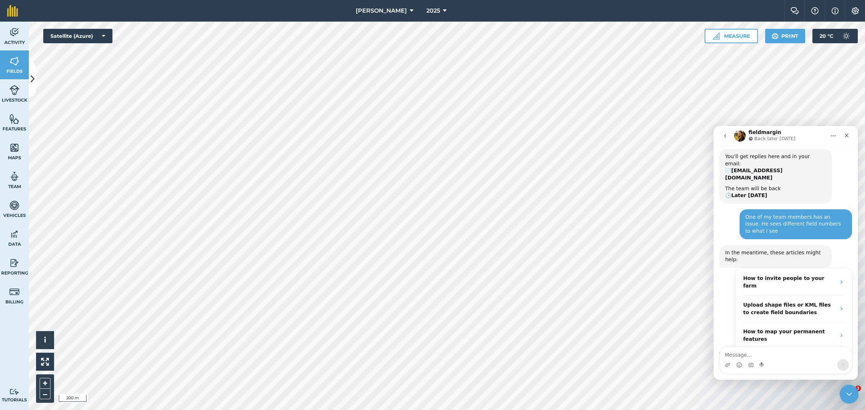
scroll to position [61, 0]
